Goal: Information Seeking & Learning: Check status

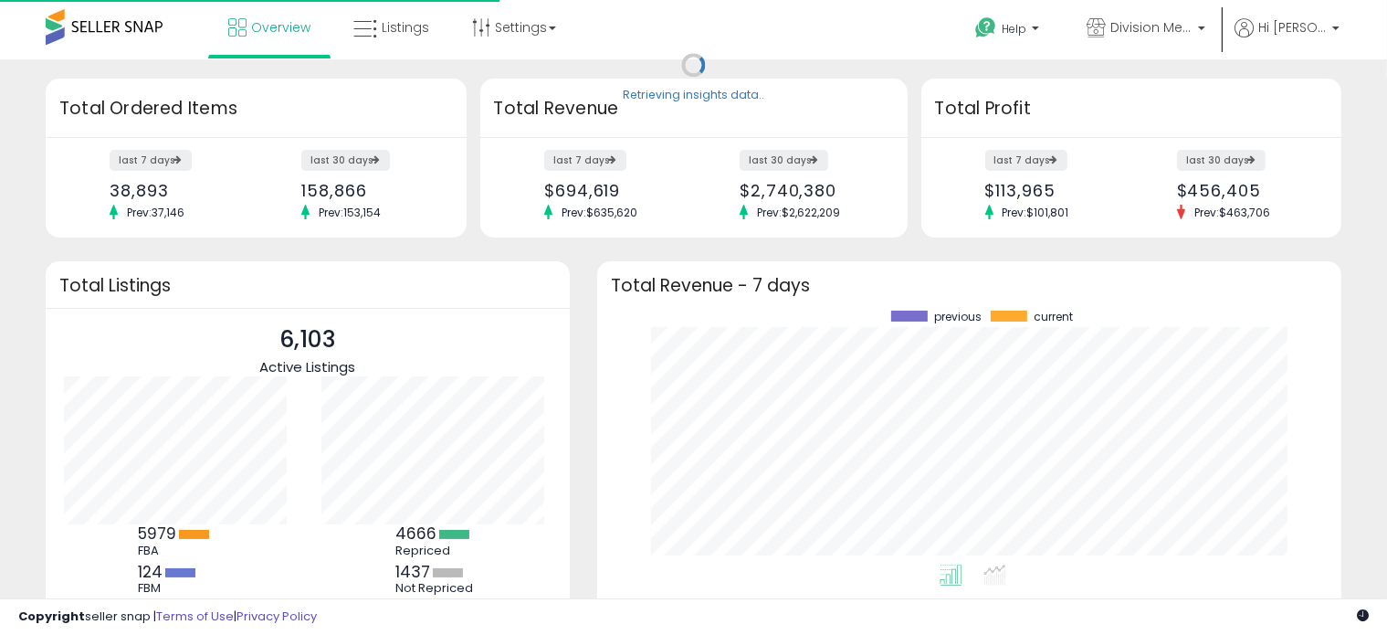
scroll to position [253, 708]
click at [989, 181] on div "$113,965" at bounding box center [1051, 190] width 132 height 19
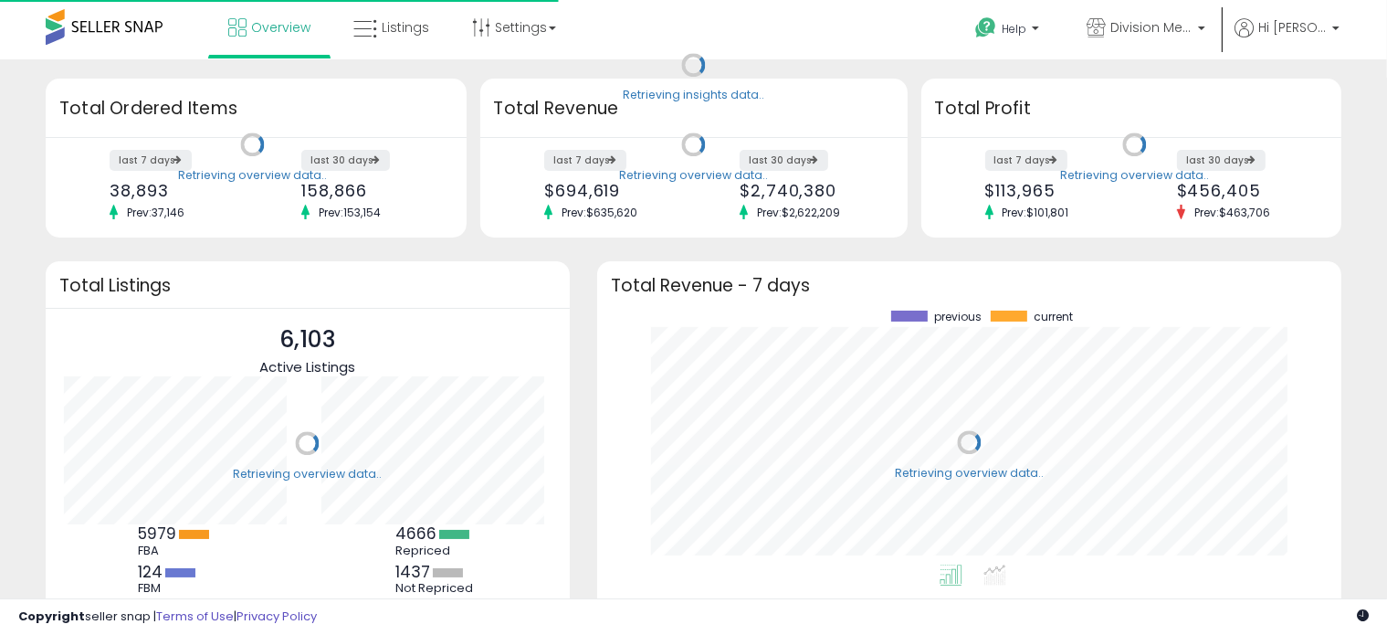
scroll to position [253, 708]
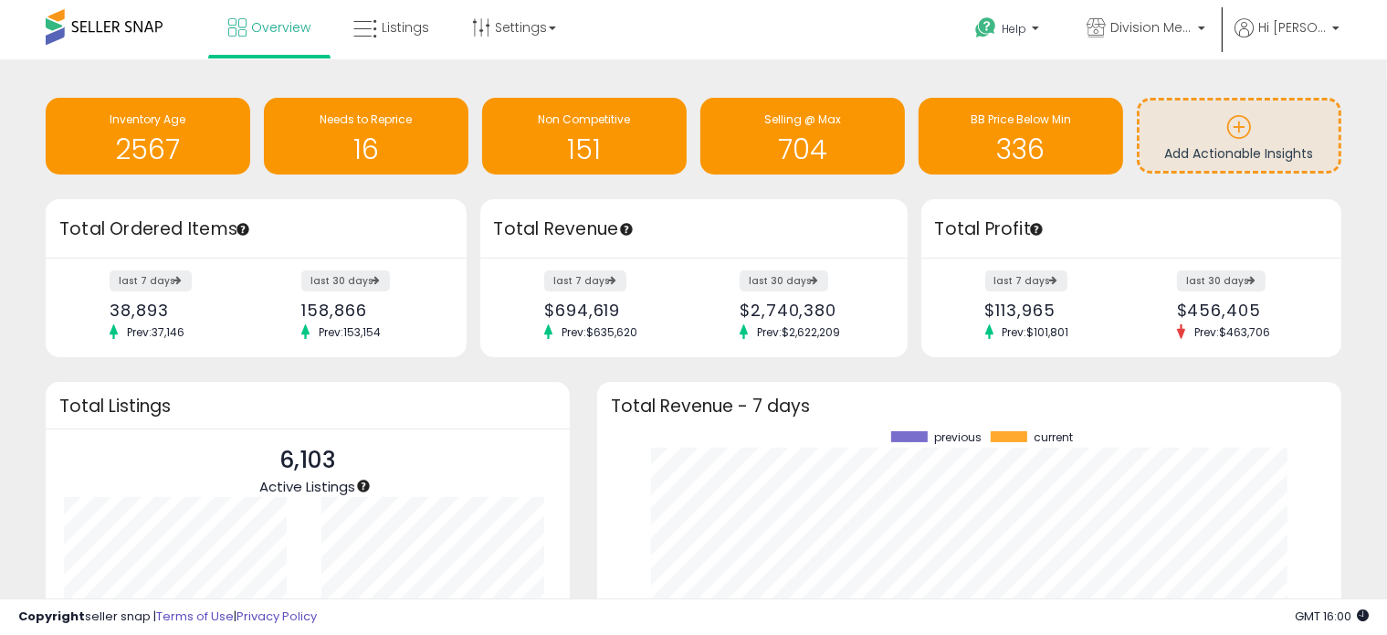
drag, startPoint x: 1275, startPoint y: 2, endPoint x: 649, endPoint y: 30, distance: 626.1
click at [649, 30] on div "Overview Listings Settings" at bounding box center [443, 39] width 915 height 78
